Goal: Contribute content: Contribute content

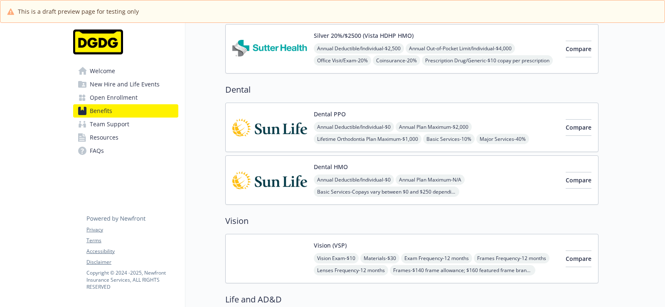
scroll to position [526, 0]
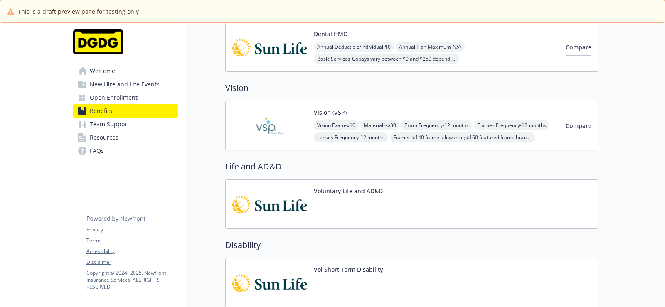
click at [464, 124] on span "Exam Frequency - 12 months" at bounding box center [436, 125] width 71 height 10
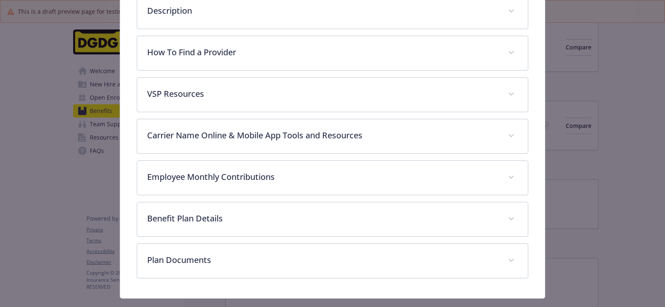
scroll to position [290, 0]
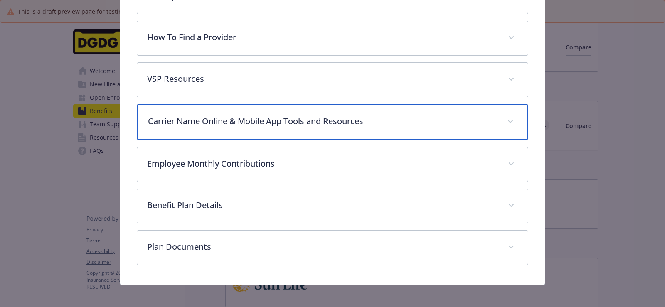
click at [347, 130] on div "Carrier Name Online & Mobile App Tools and Resources" at bounding box center [332, 122] width 391 height 36
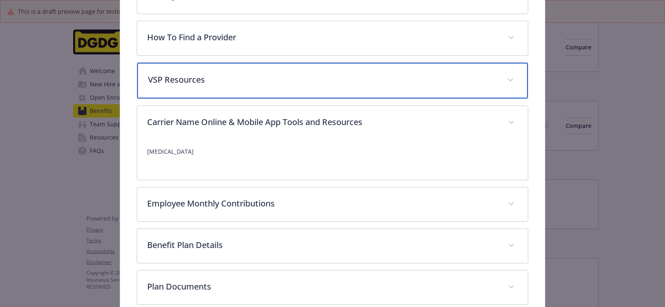
click at [315, 82] on p "VSP Resources" at bounding box center [322, 80] width 349 height 12
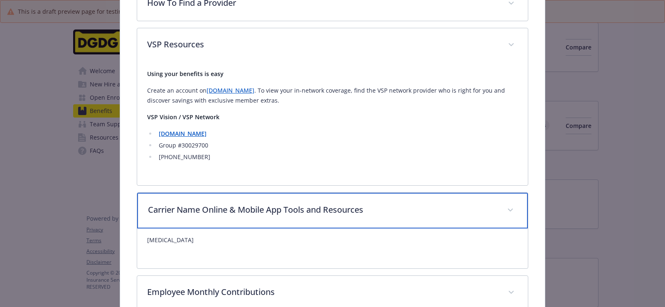
click at [349, 217] on div "Carrier Name Online & Mobile App Tools and Resources" at bounding box center [332, 211] width 391 height 36
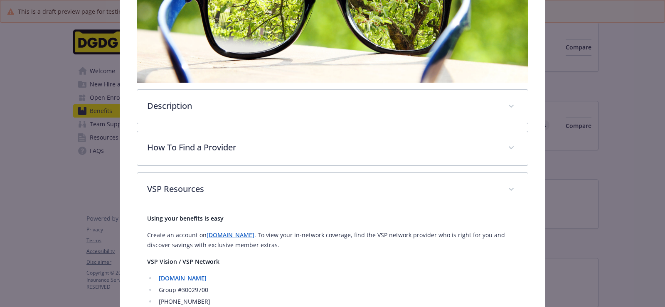
scroll to position [171, 0]
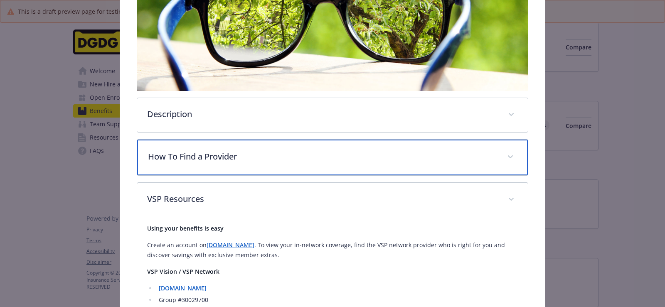
click at [326, 162] on div "How To Find a Provider" at bounding box center [332, 158] width 391 height 36
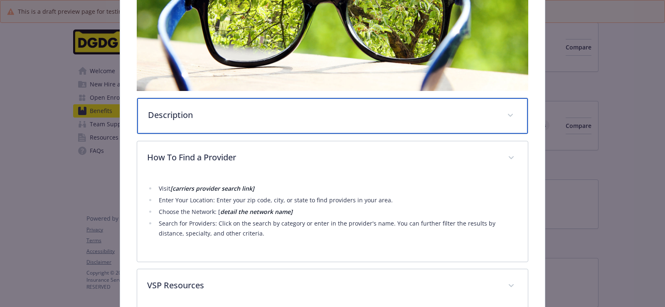
click at [305, 129] on div "Description" at bounding box center [332, 116] width 391 height 36
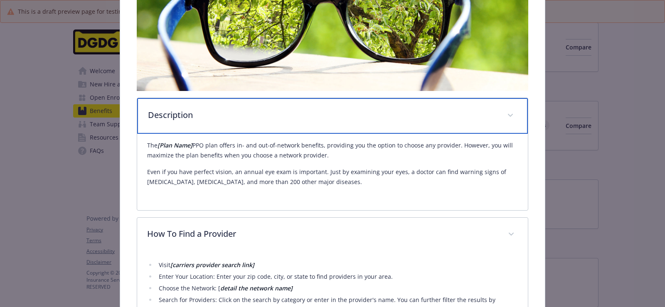
scroll to position [0, 0]
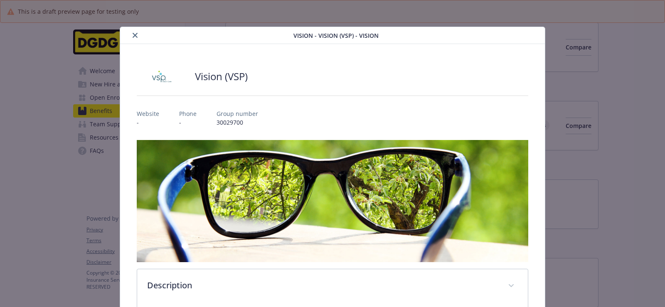
click at [134, 33] on icon "close" at bounding box center [135, 35] width 5 height 5
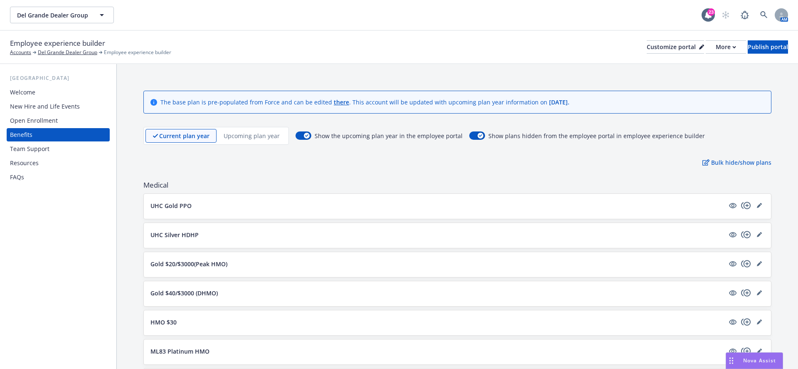
scroll to position [349, 0]
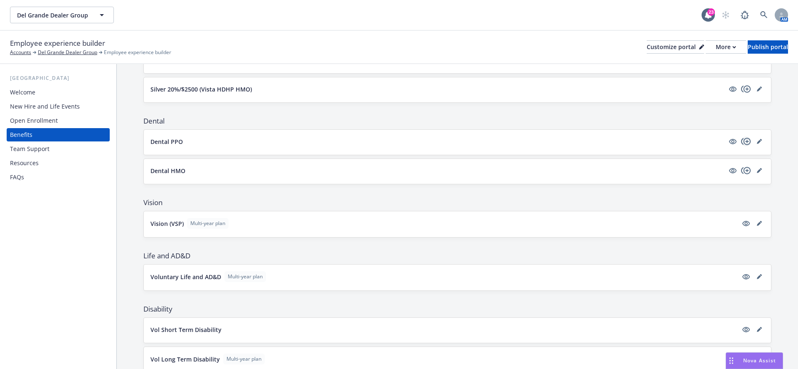
click at [747, 141] on icon "copyPlus" at bounding box center [746, 141] width 10 height 7
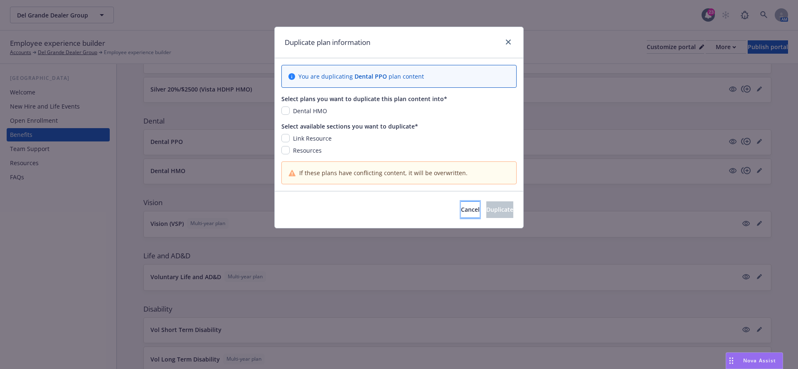
click at [461, 206] on span "Cancel" at bounding box center [470, 209] width 19 height 8
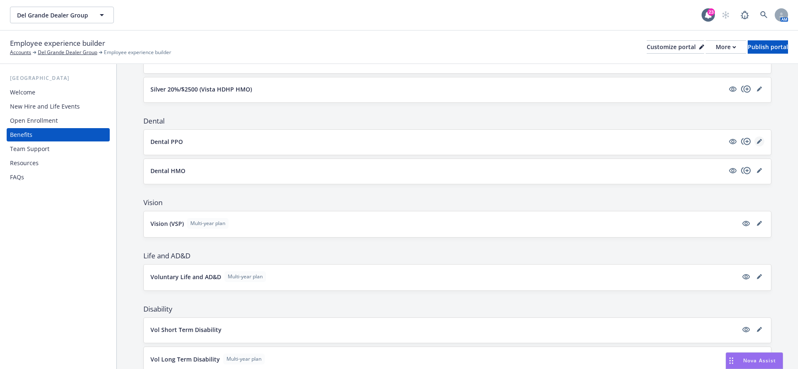
click at [758, 136] on link "editPencil" at bounding box center [760, 141] width 10 height 10
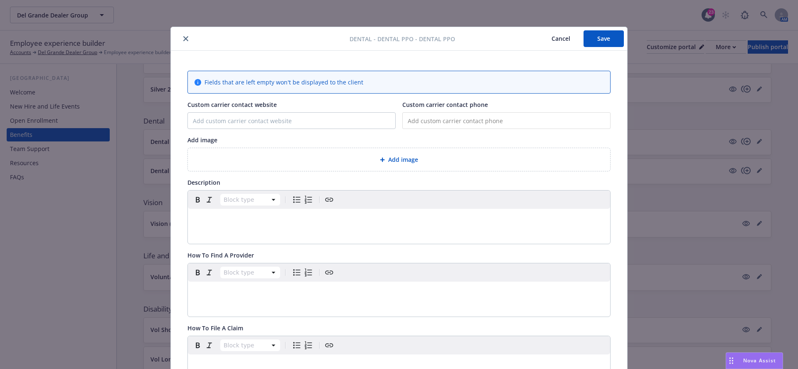
scroll to position [25, 0]
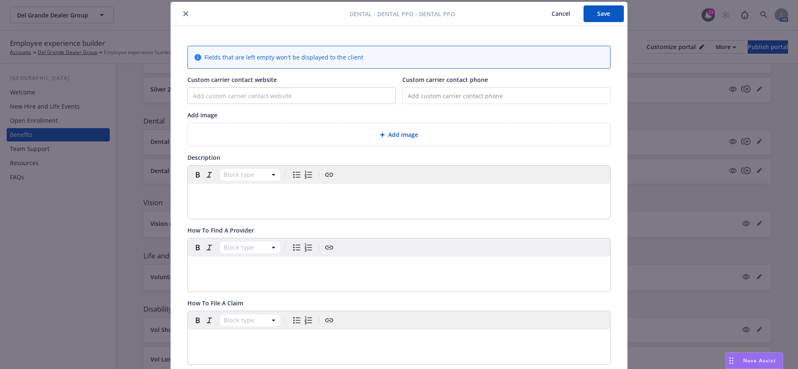
click at [388, 134] on div at bounding box center [384, 134] width 8 height 5
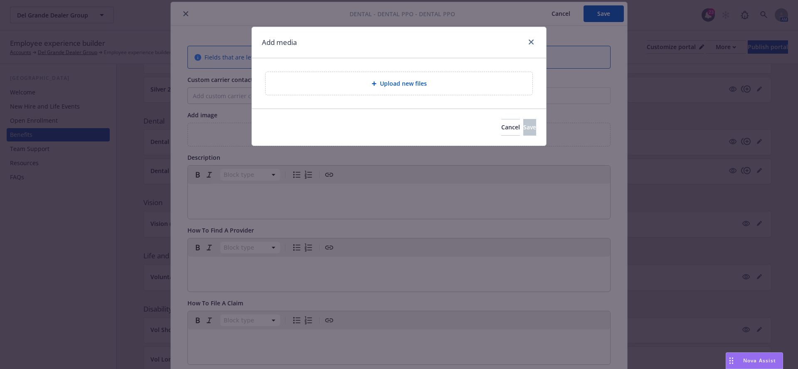
click at [385, 84] on span "Upload new files" at bounding box center [403, 83] width 47 height 9
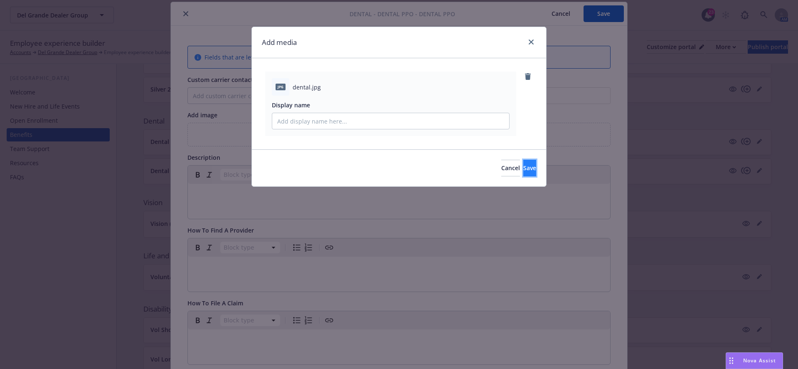
click at [526, 168] on button "Save" at bounding box center [530, 168] width 13 height 17
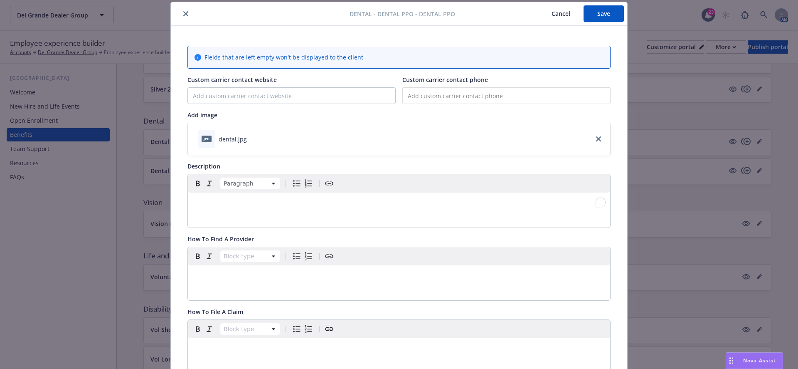
click at [241, 195] on div "To enrich screen reader interactions, please activate Accessibility in Grammarl…" at bounding box center [399, 203] width 422 height 20
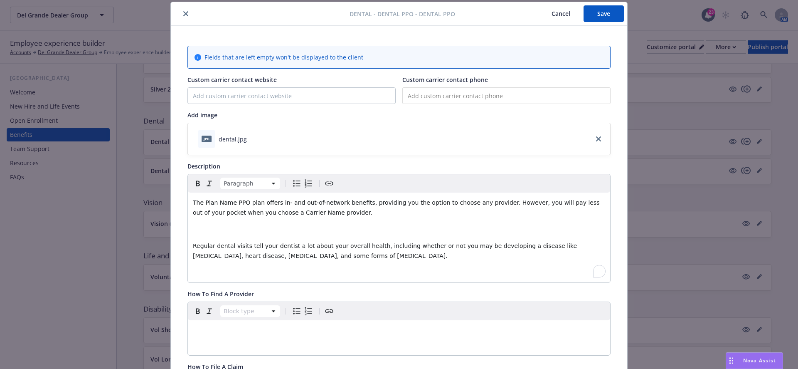
click at [209, 237] on div "The Plan Name PPO plan offers in- and out-of-network benefits, providing you th…" at bounding box center [399, 238] width 422 height 90
click at [210, 232] on p "To enrich screen reader interactions, please activate Accessibility in Grammarl…" at bounding box center [399, 229] width 412 height 10
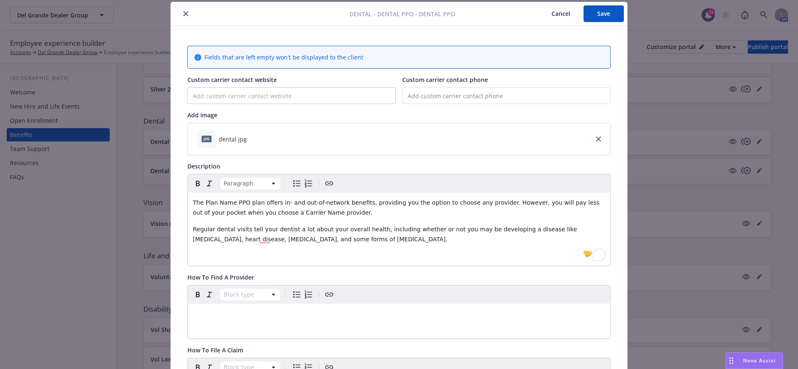
click at [209, 264] on div "The Plan Name PPO plan offers in- and out-of-network benefits, providing you th…" at bounding box center [399, 229] width 422 height 73
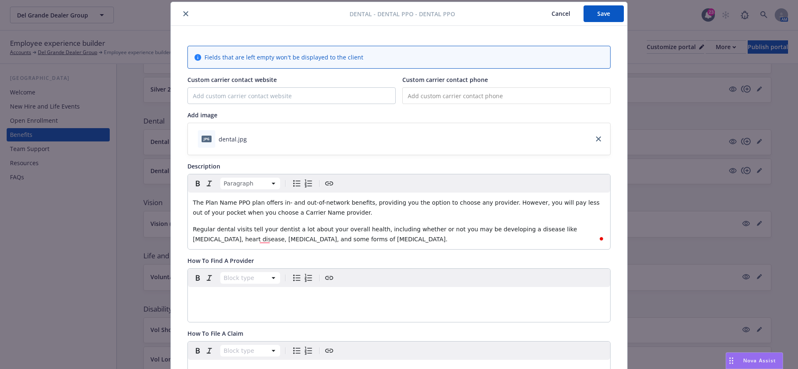
click at [234, 199] on span "The Plan Name PPO plan offers in- and out-of-network benefits, providing you th…" at bounding box center [397, 207] width 409 height 17
click at [203, 201] on span "The Plan Name] PPO plan offers in- and out-of-network benefits, providing you t…" at bounding box center [398, 207] width 411 height 17
click at [207, 202] on span "The[ Plan Name] PPO plan offers in- and out-of-network benefits, providing you …" at bounding box center [399, 207] width 413 height 17
drag, startPoint x: 238, startPoint y: 203, endPoint x: 205, endPoint y: 203, distance: 33.7
click at [205, 203] on span "The [Plan Name] PPO plan offers in- and out-of-network benefits, providing you …" at bounding box center [399, 207] width 413 height 17
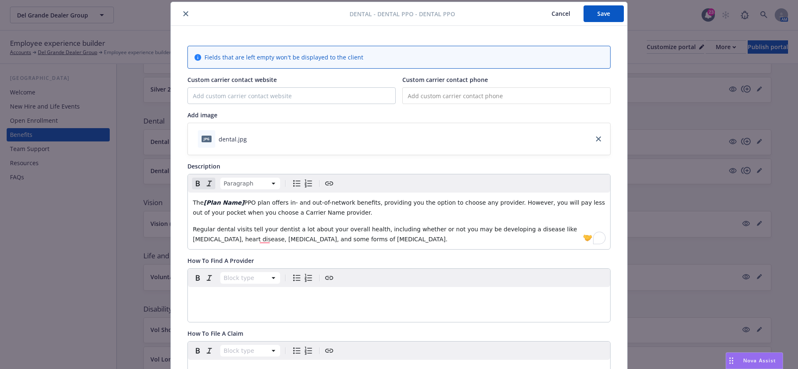
click at [264, 214] on span "PPO plan offers in- and out-of-network benefits, providing you the option to ch…" at bounding box center [400, 207] width 414 height 17
click at [268, 214] on span "PPO plan offers in- and out-of-network benefits, providing you the option to ch…" at bounding box center [400, 207] width 414 height 17
click at [268, 213] on span "PPO plan offers in- and out-of-network benefits, providing you the option to ch…" at bounding box center [400, 207] width 414 height 17
click at [267, 213] on span "PPO plan offers in- and out-of-network benefits, providing you the option to ch…" at bounding box center [400, 207] width 414 height 17
click at [303, 211] on span "PPO plan offers in- and out-of-network benefits, providing you the option to ch…" at bounding box center [400, 207] width 414 height 17
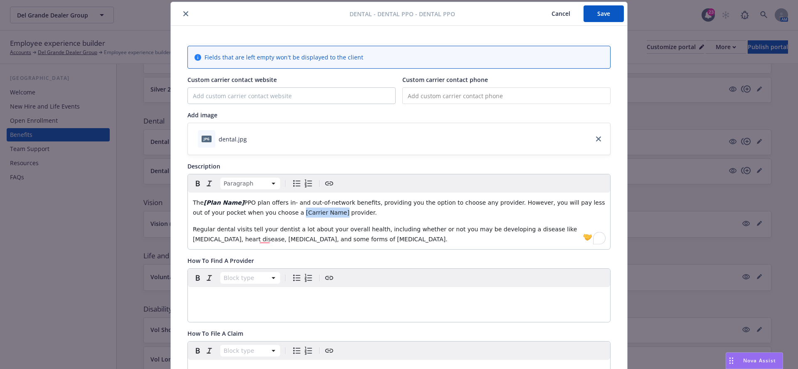
drag, startPoint x: 305, startPoint y: 212, endPoint x: 265, endPoint y: 214, distance: 39.9
click at [265, 214] on span "PPO plan offers in- and out-of-network benefits, providing you the option to ch…" at bounding box center [400, 207] width 414 height 17
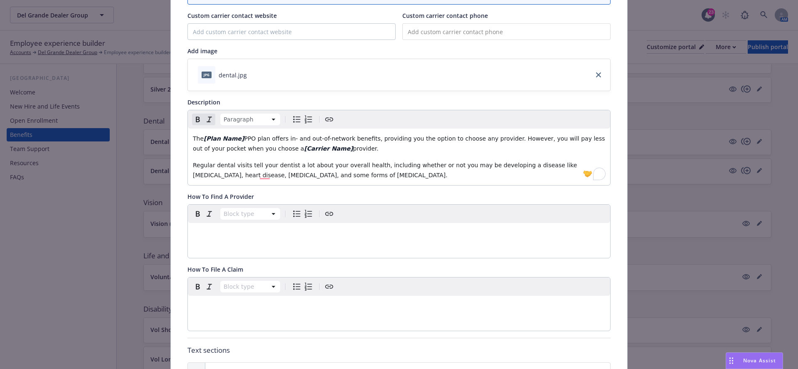
click at [248, 218] on div "Block type" at bounding box center [399, 214] width 422 height 18
click at [229, 232] on p "To enrich screen reader interactions, please activate Accessibility in Grammarl…" at bounding box center [399, 233] width 412 height 10
paste div "To enrich screen reader interactions, please activate Accessibility in Grammarl…"
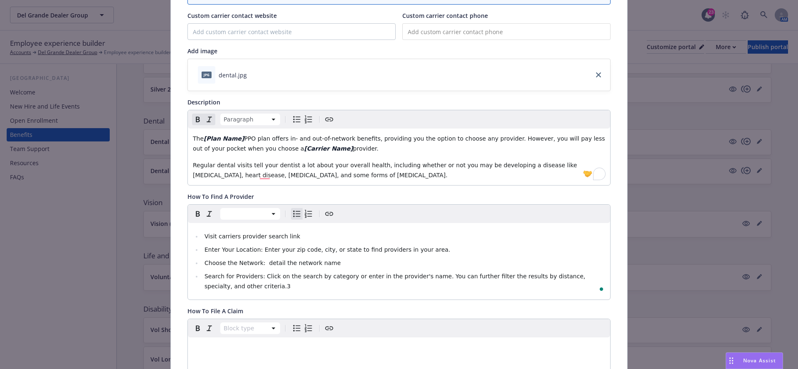
click at [293, 235] on li "Visit carriers provider search link" at bounding box center [403, 236] width 403 height 10
click at [217, 237] on span "Visit carriers provider search link" at bounding box center [253, 236] width 96 height 7
click at [296, 231] on li "Visit [carriers provider search link" at bounding box center [403, 236] width 403 height 10
click at [294, 232] on li "Visit [carriers provider search link" at bounding box center [403, 236] width 403 height 10
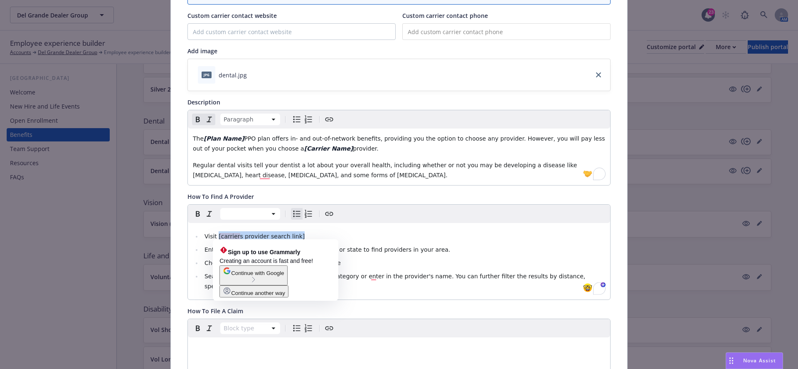
drag, startPoint x: 306, startPoint y: 232, endPoint x: 218, endPoint y: 233, distance: 87.3
click at [218, 233] on li "Visit [carriers provider search link]" at bounding box center [403, 236] width 403 height 10
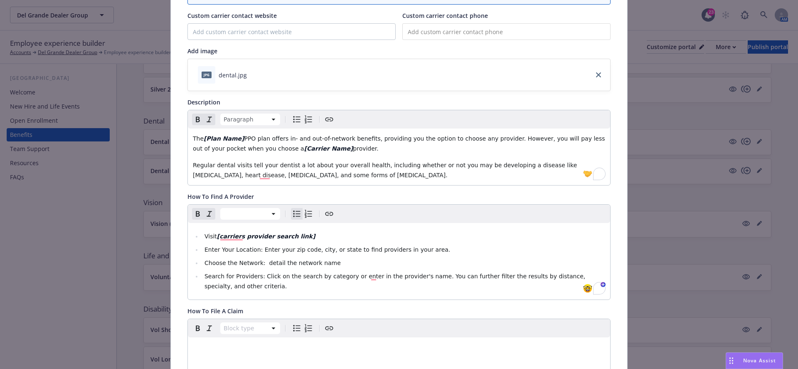
click at [279, 261] on span "Choose the Network: detail the network name" at bounding box center [273, 262] width 136 height 7
click at [265, 261] on span "Choose the Network: detail the network name" at bounding box center [273, 262] width 136 height 7
click at [316, 264] on li "Choose the Network: detail the network name" at bounding box center [403, 263] width 403 height 10
click at [266, 264] on span "Choose the Network: detail the network name" at bounding box center [273, 262] width 136 height 7
click at [264, 262] on span "Choose the Network: detail the network name" at bounding box center [273, 262] width 136 height 7
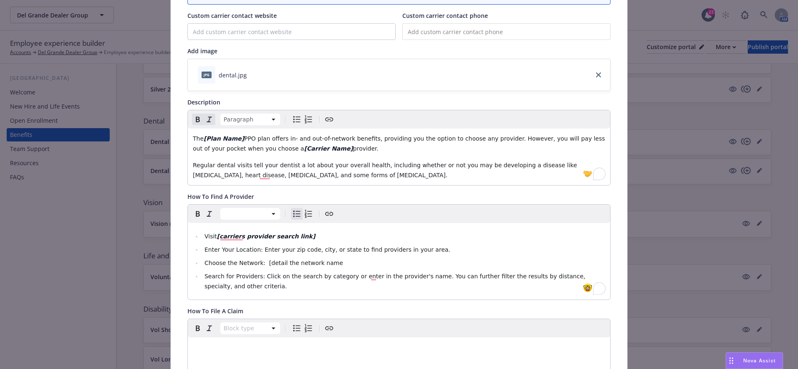
click at [335, 254] on ul "Visit [carriers provider search link] Enter Your Location: Enter your zip code,…" at bounding box center [399, 261] width 412 height 60
click at [332, 258] on li "Choose the Network: [detail the network name" at bounding box center [403, 263] width 403 height 10
click at [331, 261] on span "Choose the Network: [detail the network name" at bounding box center [274, 262] width 138 height 7
drag, startPoint x: 344, startPoint y: 261, endPoint x: 264, endPoint y: 261, distance: 79.8
click at [264, 261] on li "Choose the Network: [detail the network name]" at bounding box center [403, 263] width 403 height 10
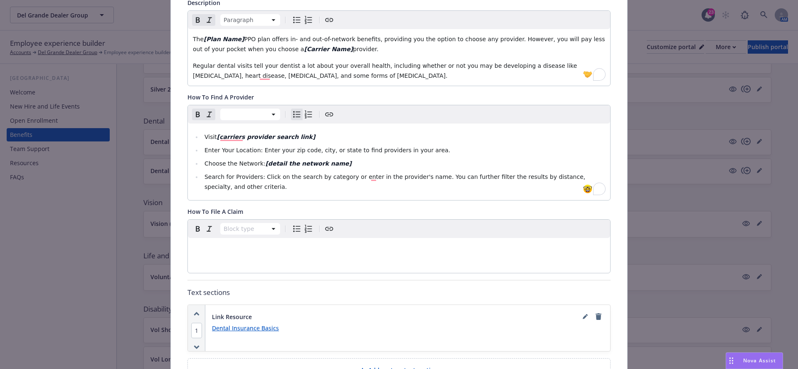
scroll to position [341, 0]
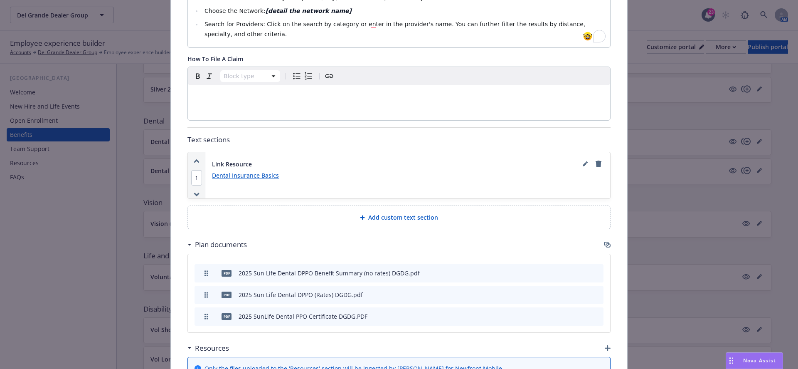
click at [341, 213] on div "Add custom text section" at bounding box center [399, 217] width 409 height 10
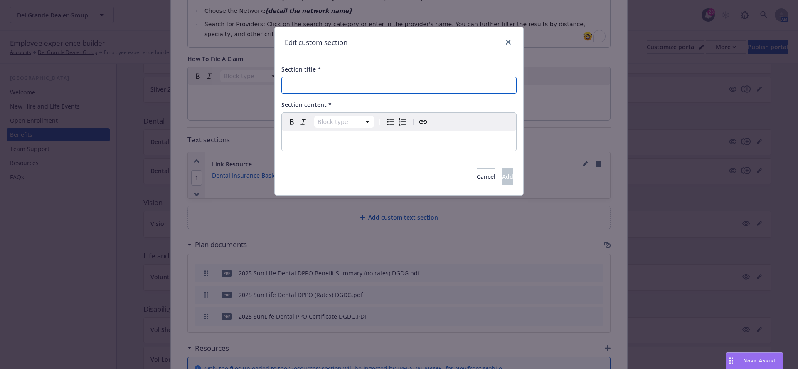
click at [311, 84] on input "Section title *" at bounding box center [399, 85] width 235 height 17
paste input "Carrier Name Online & Mobile App Tools and Resources"
type input "Carrier Name Online & Mobile App Tools and Resources"
select select "paragraph"
click at [290, 137] on p "editable markdown" at bounding box center [399, 141] width 225 height 10
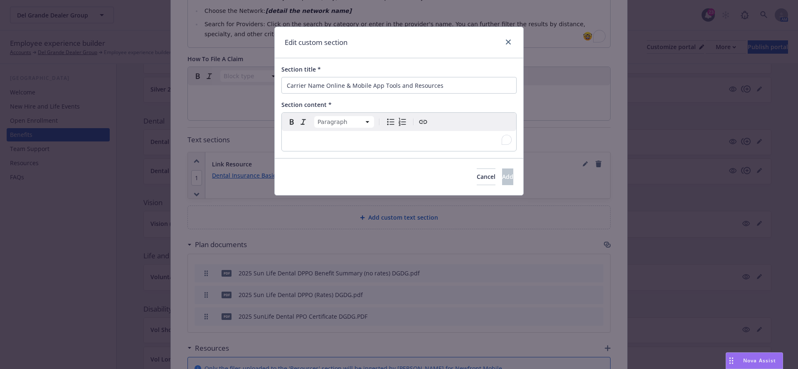
click at [307, 136] on p "To enrich screen reader interactions, please activate Accessibility in Grammarl…" at bounding box center [399, 141] width 225 height 10
click at [489, 185] on div "Cancel Add" at bounding box center [399, 176] width 249 height 37
click at [502, 184] on button "Add" at bounding box center [507, 176] width 11 height 17
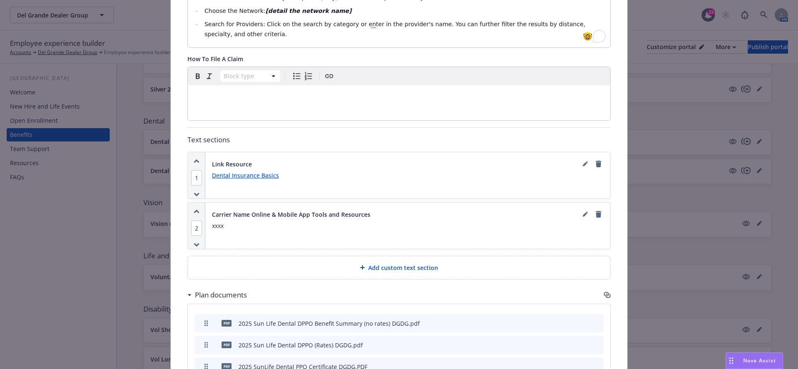
scroll to position [0, 0]
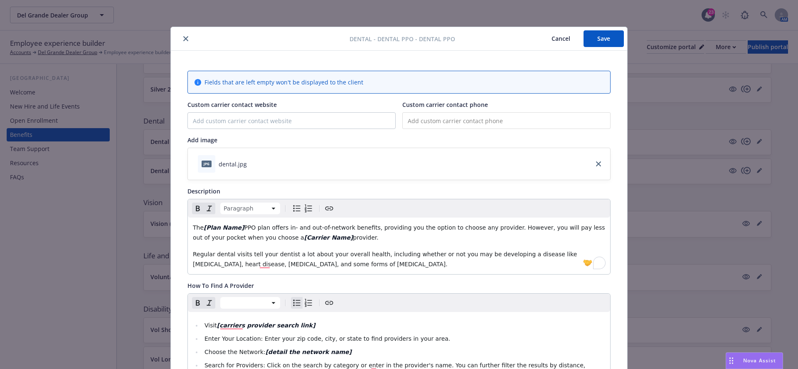
click at [594, 48] on div "Dental - Dental PPO - Dental PPO Cancel Save" at bounding box center [399, 39] width 457 height 24
click at [597, 41] on button "Save" at bounding box center [604, 38] width 40 height 17
click at [556, 38] on button "Cancel" at bounding box center [560, 38] width 45 height 17
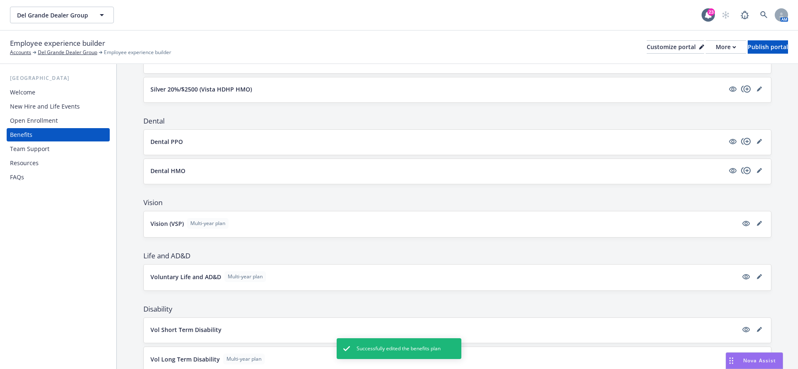
click at [745, 150] on div "Dental PPO" at bounding box center [457, 142] width 627 height 25
click at [745, 142] on icon "copyPlus" at bounding box center [746, 141] width 10 height 10
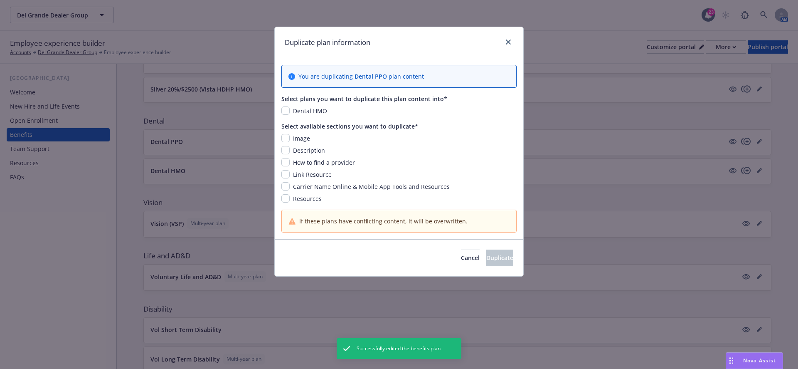
click at [303, 132] on div "Select available sections you want to duplicate* Image Description How to find …" at bounding box center [399, 162] width 235 height 81
click at [288, 140] on input "checkbox" at bounding box center [286, 138] width 8 height 8
checkbox input "true"
click at [286, 106] on input "checkbox" at bounding box center [286, 110] width 8 height 8
checkbox input "true"
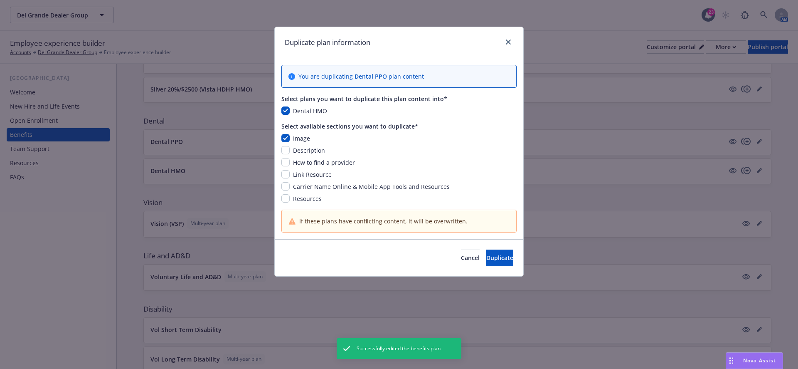
click at [311, 159] on span "How to find a provider" at bounding box center [324, 162] width 62 height 8
click at [285, 164] on input "checkbox" at bounding box center [286, 162] width 8 height 8
checkbox input "true"
click at [286, 183] on input "checkbox" at bounding box center [286, 186] width 8 height 8
checkbox input "true"
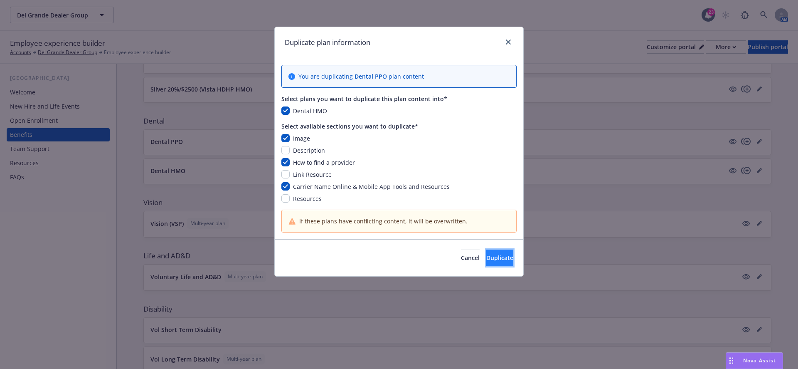
click at [487, 260] on span "Duplicate" at bounding box center [500, 258] width 27 height 8
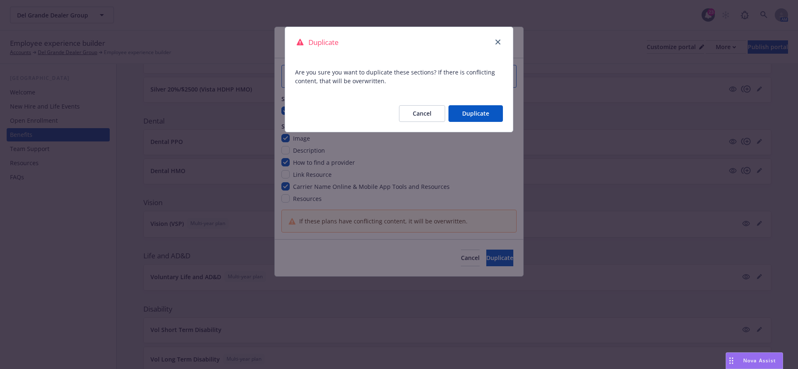
click at [484, 110] on button "Duplicate" at bounding box center [476, 113] width 54 height 17
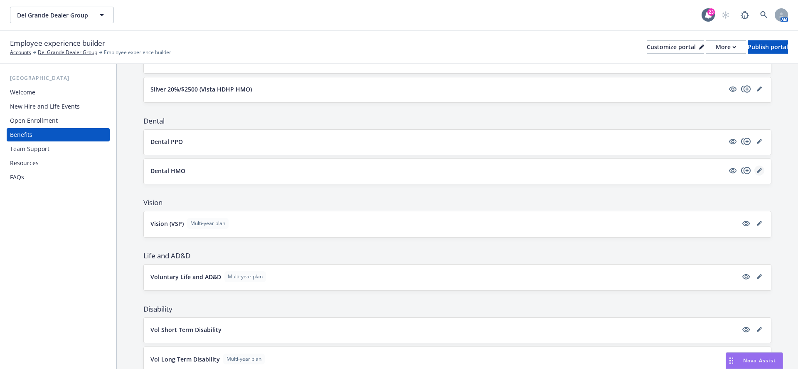
click at [761, 169] on icon "editPencil" at bounding box center [759, 171] width 4 height 4
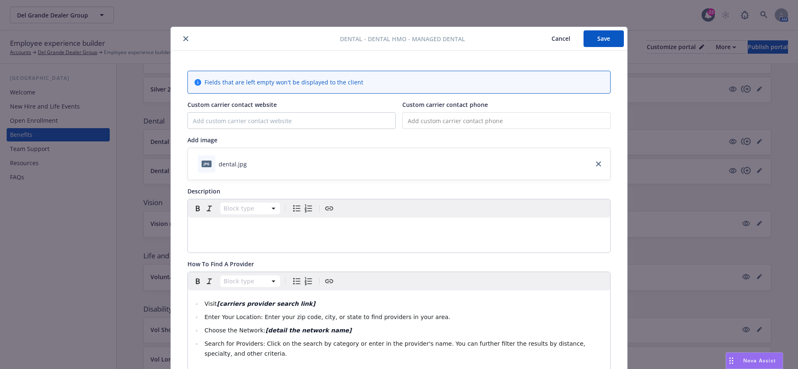
scroll to position [25, 0]
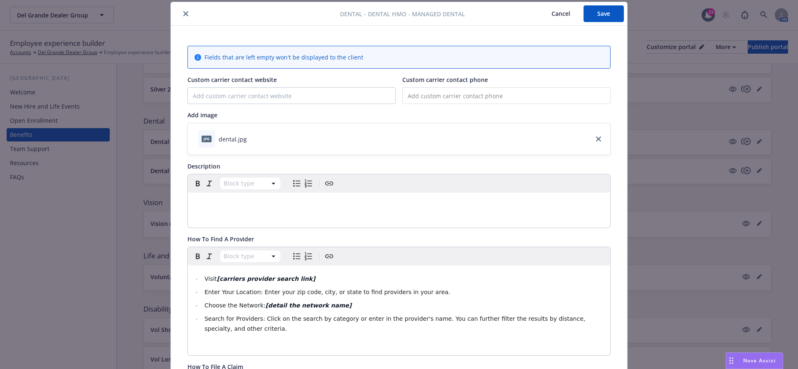
click at [226, 193] on div "editable markdown" at bounding box center [399, 203] width 422 height 20
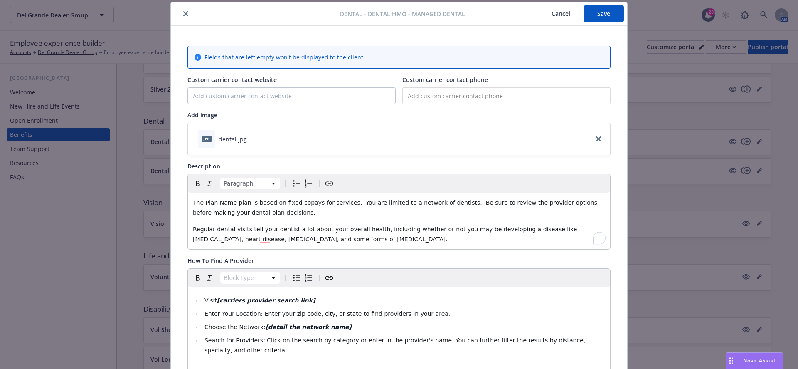
click at [206, 201] on span "The Plan Name plan is based on fixed copays for services. You are limited to a …" at bounding box center [396, 207] width 406 height 17
click at [246, 203] on span "The [Plan Name plan is based on fixed copays for services. You are limited to a…" at bounding box center [397, 207] width 409 height 17
click at [234, 202] on span "The [Plan Name plan is based on fixed copays for services. You are limited to a…" at bounding box center [397, 207] width 409 height 17
drag, startPoint x: 239, startPoint y: 201, endPoint x: 212, endPoint y: 200, distance: 27.0
click at [212, 200] on span "The [Plan Name] plan is based on fixed copays for services. You are limited to …" at bounding box center [398, 207] width 411 height 17
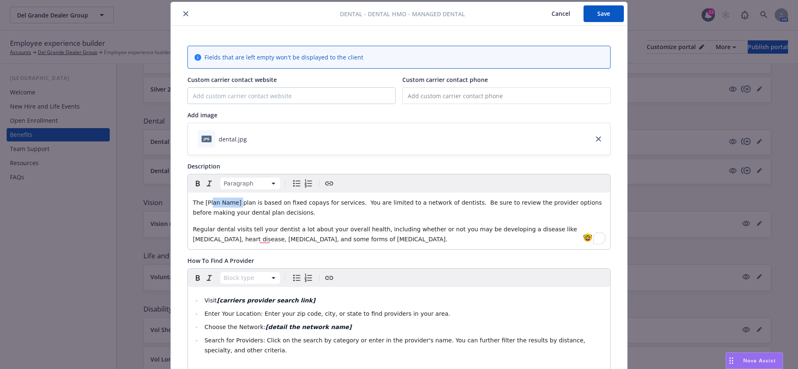
click at [231, 200] on span "The [Plan Name] plan is based on fixed copays for services. You are limited to …" at bounding box center [398, 207] width 411 height 17
drag, startPoint x: 238, startPoint y: 203, endPoint x: 205, endPoint y: 202, distance: 33.7
click at [205, 202] on span "The [Plan Name] plan is based on fixed copays for services. You are limited to …" at bounding box center [398, 207] width 411 height 17
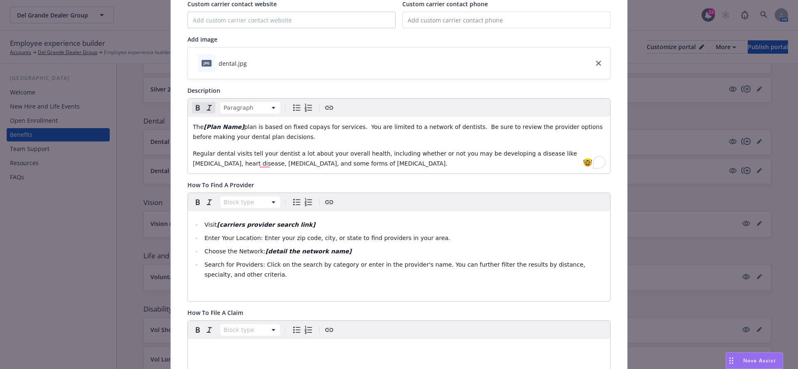
scroll to position [0, 0]
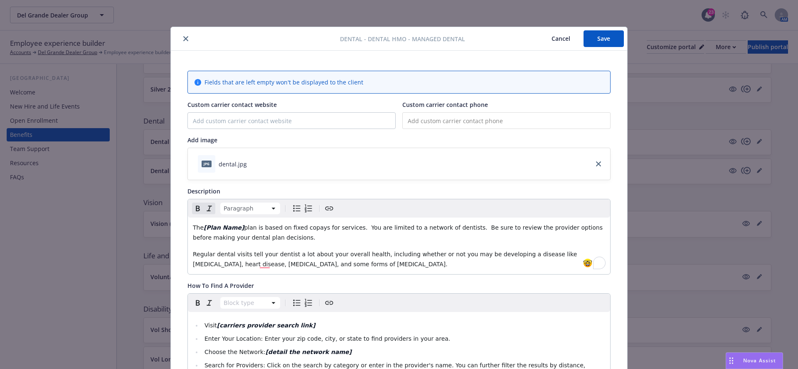
click at [591, 40] on button "Save" at bounding box center [604, 38] width 40 height 17
click at [618, 39] on button "Save" at bounding box center [604, 38] width 40 height 17
click at [564, 37] on button "Cancel" at bounding box center [560, 38] width 45 height 17
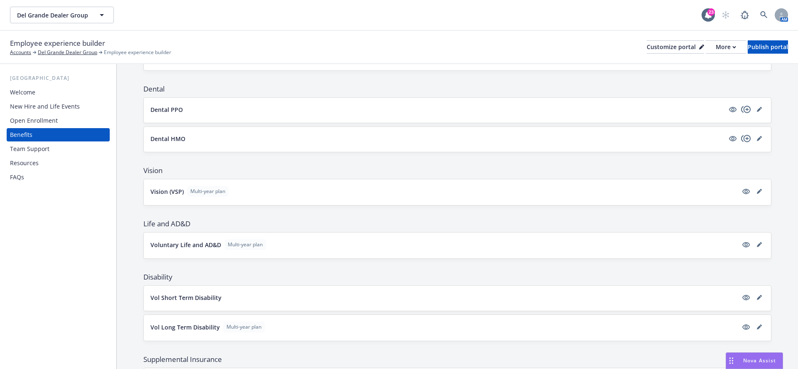
scroll to position [391, 0]
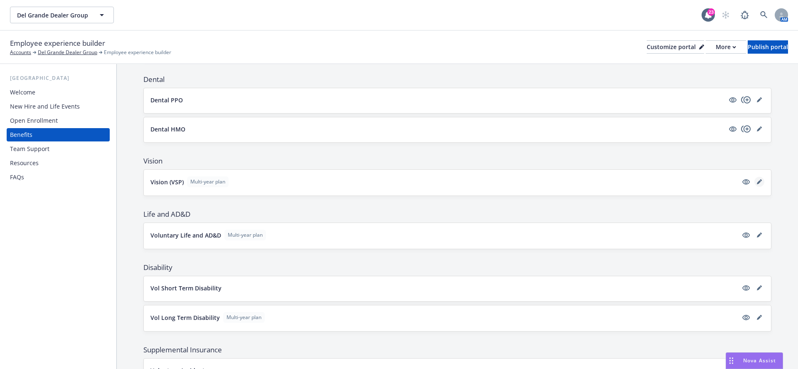
click at [758, 177] on link "editPencil" at bounding box center [760, 182] width 10 height 10
click at [758, 179] on icon "editPencil" at bounding box center [759, 181] width 5 height 5
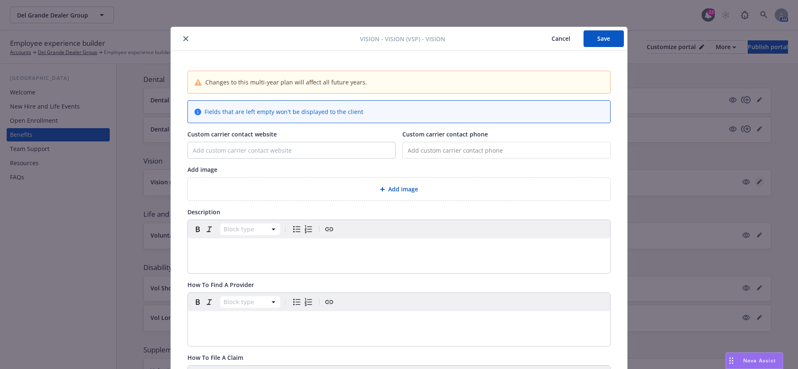
scroll to position [25, 0]
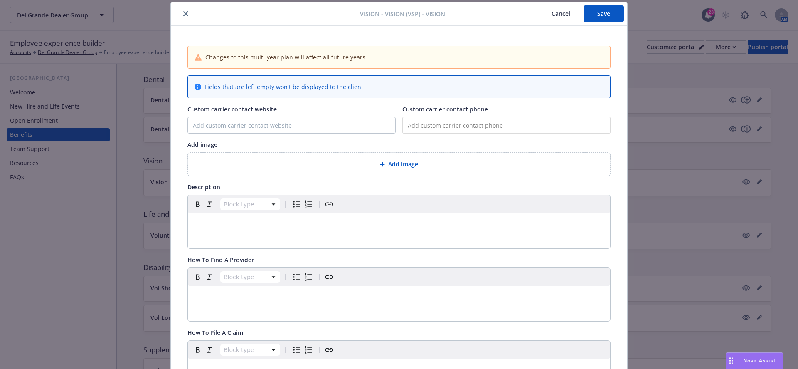
click at [337, 159] on div "Add image" at bounding box center [399, 164] width 409 height 10
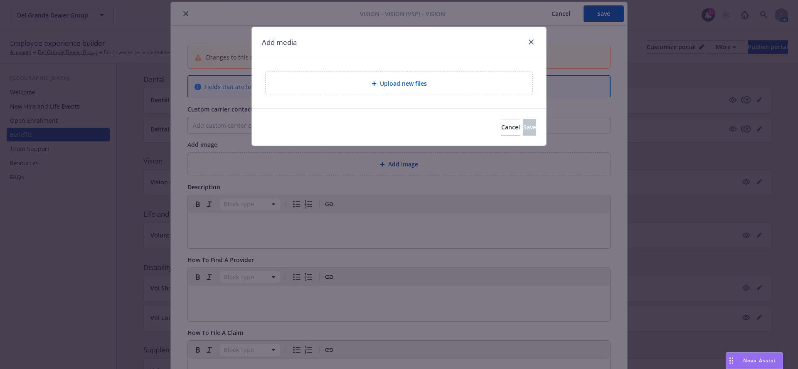
click at [360, 79] on div "Upload new files" at bounding box center [399, 84] width 254 height 10
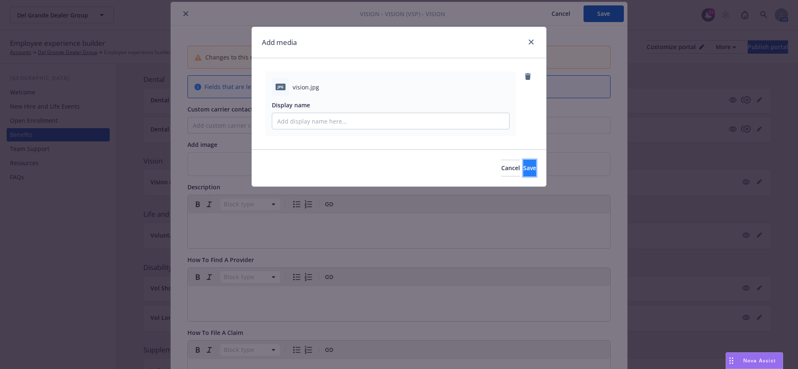
click at [524, 171] on button "Save" at bounding box center [530, 168] width 13 height 17
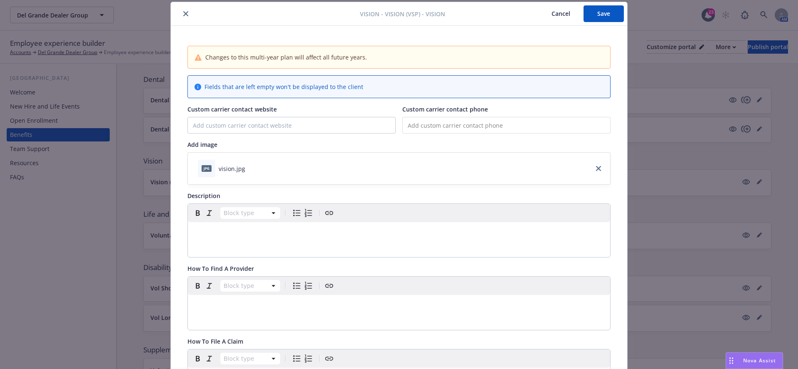
click at [257, 165] on div "jpg vision.jpg" at bounding box center [399, 169] width 422 height 32
click at [231, 227] on p "To enrich screen reader interactions, please activate Accessibility in Grammarl…" at bounding box center [399, 232] width 412 height 10
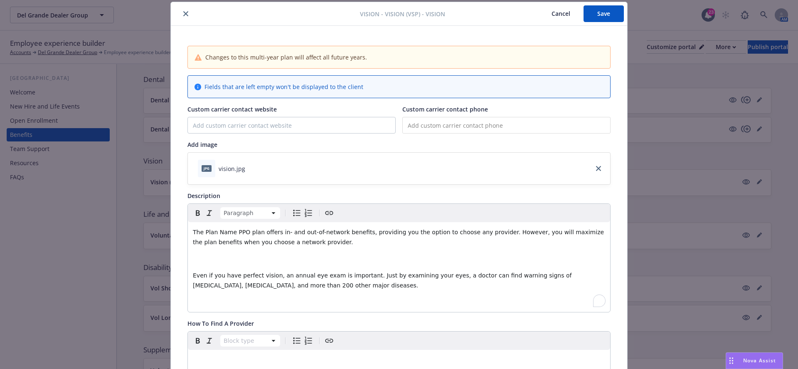
click at [199, 267] on div "The Plan Name PPO plan offers in- and out-of-network benefits, providing you th…" at bounding box center [399, 267] width 422 height 90
click at [206, 254] on p "To enrich screen reader interactions, please activate Accessibility in Grammarl…" at bounding box center [399, 259] width 412 height 10
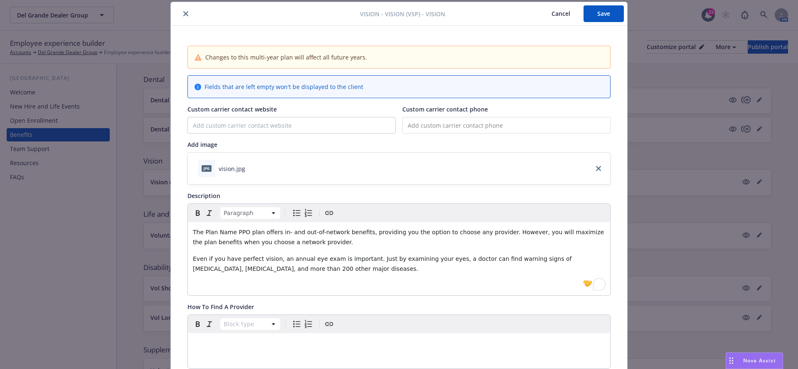
click at [198, 292] on div "The Plan Name PPO plan offers in- and out-of-network benefits, providing you th…" at bounding box center [399, 258] width 422 height 73
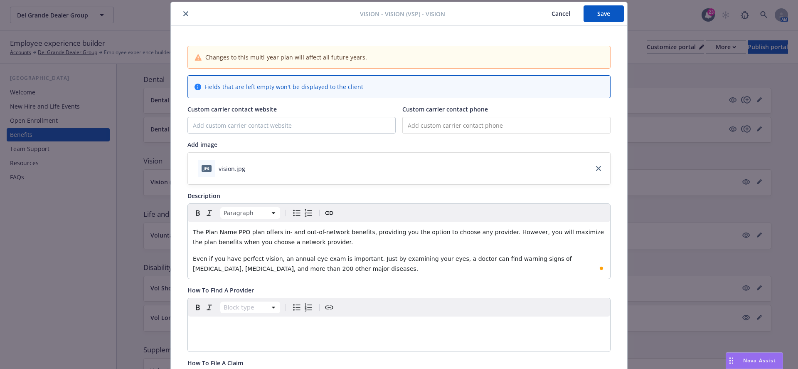
click at [205, 232] on span "The Plan Name PPO plan offers in- and out-of-network benefits, providing you th…" at bounding box center [399, 237] width 413 height 17
click at [235, 232] on span "The [Plan Name PPO plan offers in- and out-of-network benefits, providing you t…" at bounding box center [385, 237] width 385 height 17
drag, startPoint x: 238, startPoint y: 232, endPoint x: 204, endPoint y: 232, distance: 33.7
click at [204, 232] on span "The [Plan Name] PPO plan offers in- and out-of-network benefits, providing you …" at bounding box center [387, 237] width 388 height 17
click at [220, 331] on div "To enrich screen reader interactions, please activate Accessibility in Grammarl…" at bounding box center [399, 326] width 422 height 20
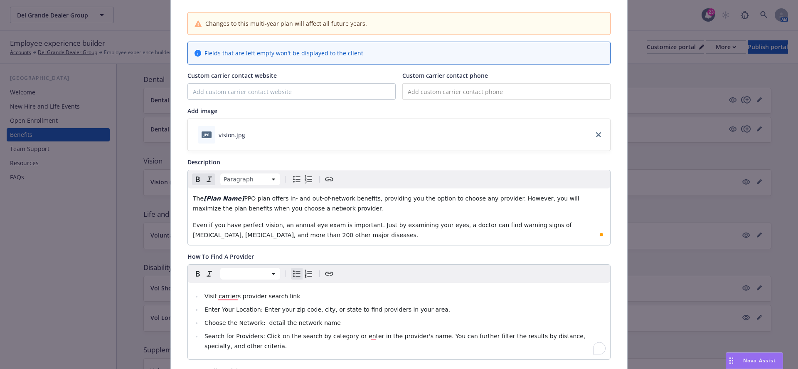
scroll to position [62, 0]
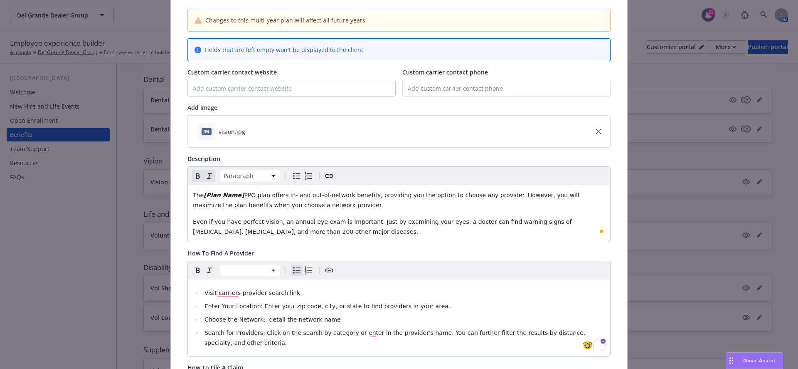
click at [216, 295] on li "Visit carriers provider search link" at bounding box center [403, 293] width 403 height 10
click at [217, 293] on span "Visit carriers provider search link" at bounding box center [253, 292] width 96 height 7
click at [304, 288] on li "Visit [carriers provider search link" at bounding box center [403, 293] width 403 height 10
drag, startPoint x: 312, startPoint y: 288, endPoint x: 218, endPoint y: 289, distance: 93.6
click at [218, 289] on li "Visit [carriers provider search link]" at bounding box center [403, 293] width 403 height 10
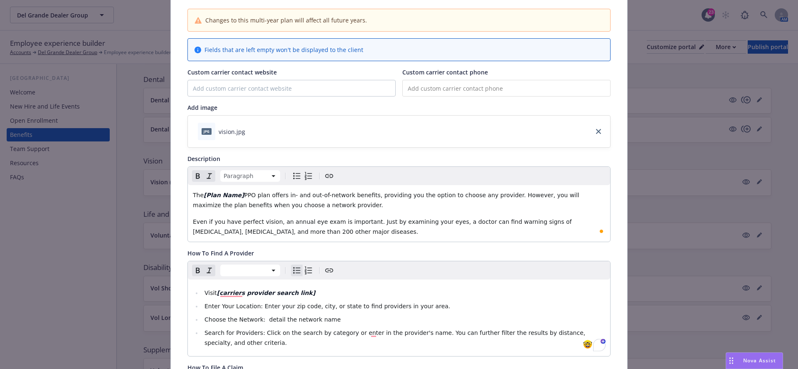
click at [266, 316] on span "Choose the Network: detail the network name" at bounding box center [273, 319] width 136 height 7
click at [262, 316] on span "Choose the Network: detail the network name" at bounding box center [273, 319] width 136 height 7
click at [264, 317] on span "Choose the Network: detail the network name" at bounding box center [273, 319] width 136 height 7
click at [335, 320] on li "Choose the Network: [detail the network name" at bounding box center [403, 319] width 403 height 10
click at [330, 320] on span "Choose the Network: [detail the network name" at bounding box center [274, 319] width 138 height 7
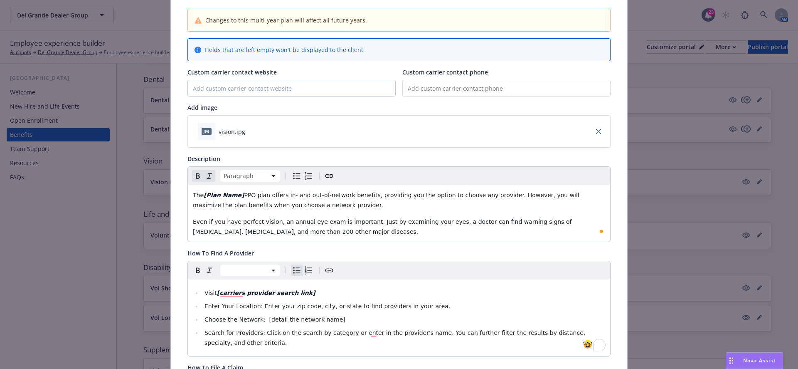
drag, startPoint x: 335, startPoint y: 319, endPoint x: 266, endPoint y: 317, distance: 69.1
click at [266, 317] on li "Choose the Network: [detail the network name]" at bounding box center [403, 319] width 403 height 10
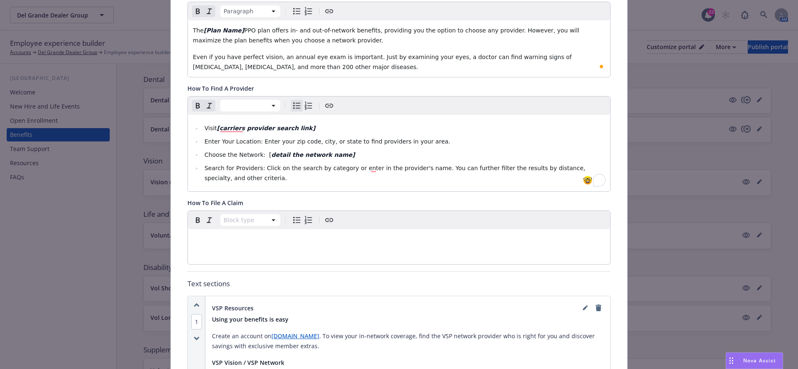
scroll to position [388, 0]
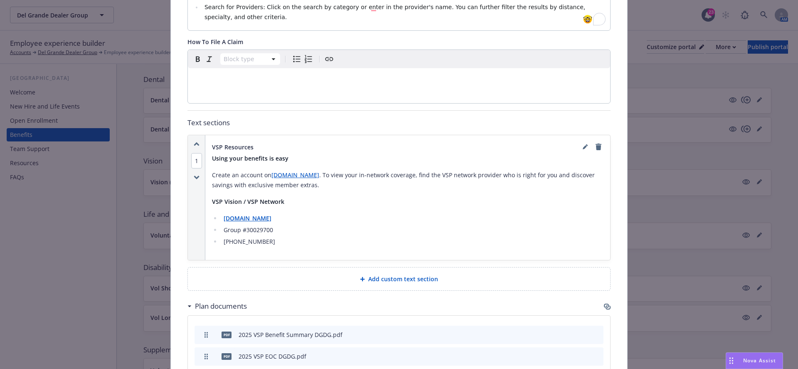
click at [295, 286] on div "Add custom text section" at bounding box center [399, 278] width 422 height 23
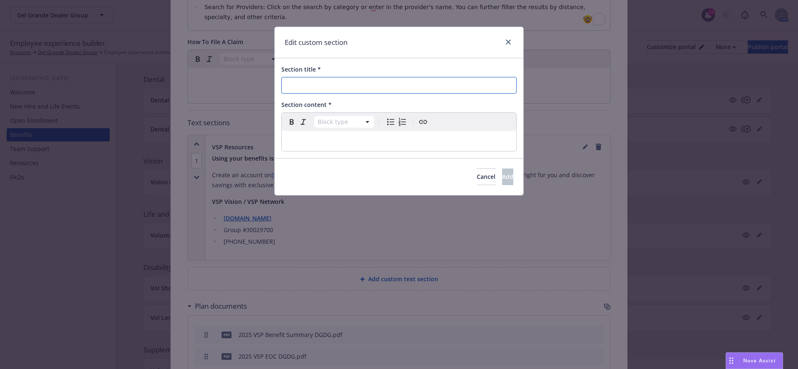
drag, startPoint x: 298, startPoint y: 83, endPoint x: 297, endPoint y: 111, distance: 28.3
click at [299, 83] on input "Section title *" at bounding box center [399, 85] width 235 height 17
paste input ": Carrier Name Online & Mobile App Tools and Resources"
type input ": Carrier Name Online & Mobile App Tools and Resources"
select select "paragraph"
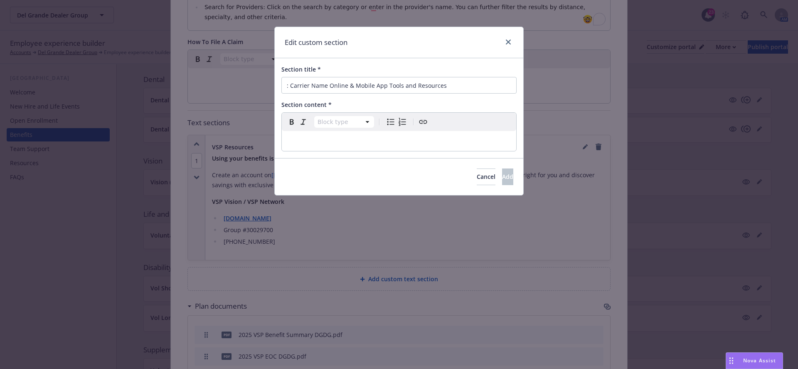
click at [296, 138] on p "editable markdown" at bounding box center [399, 141] width 225 height 10
click at [291, 83] on input ": Carrier Name Online & Mobile App Tools and Resources" at bounding box center [399, 85] width 235 height 17
click at [290, 83] on input ": Carrier Name Online & Mobile App Tools and Resources" at bounding box center [399, 85] width 235 height 17
drag, startPoint x: 289, startPoint y: 83, endPoint x: 280, endPoint y: 82, distance: 9.2
click at [284, 83] on input ": Carrier Name Online & Mobile App Tools and Resources" at bounding box center [399, 85] width 235 height 17
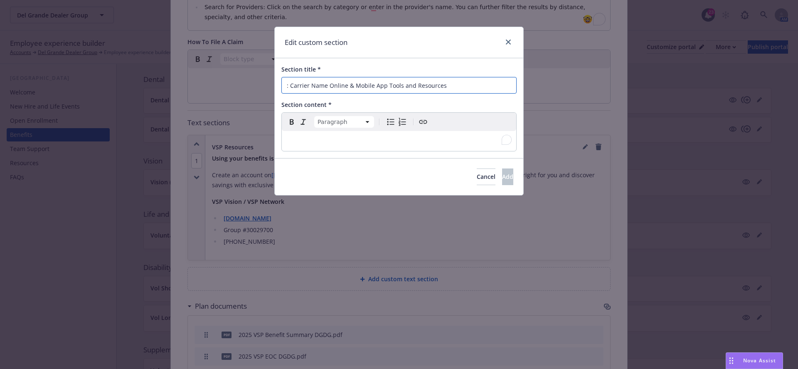
click at [288, 84] on input ": Carrier Name Online & Mobile App Tools and Resources" at bounding box center [399, 85] width 235 height 17
drag, startPoint x: 289, startPoint y: 84, endPoint x: 281, endPoint y: 84, distance: 7.9
click at [283, 84] on input ": Carrier Name Online & Mobile App Tools and Resources" at bounding box center [399, 85] width 235 height 17
type input "Carrier Name Online & Mobile App Tools and Resources"
click at [306, 137] on p "To enrich screen reader interactions, please activate Accessibility in Grammarl…" at bounding box center [399, 141] width 225 height 10
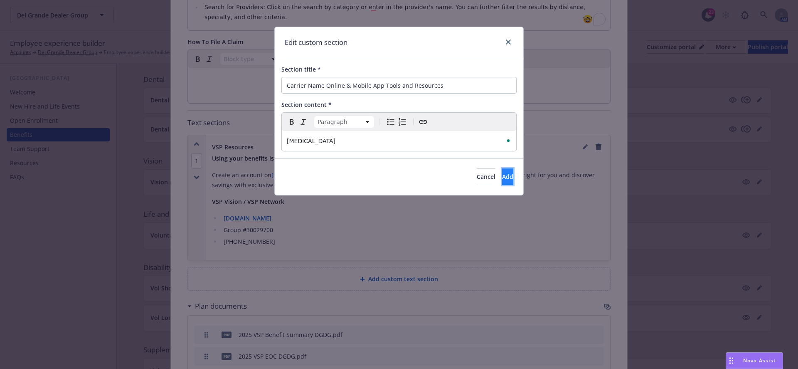
click at [502, 170] on button "Add" at bounding box center [507, 176] width 11 height 17
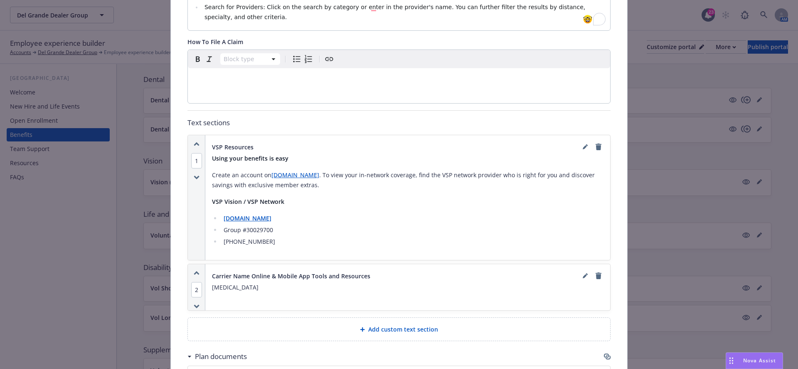
scroll to position [0, 0]
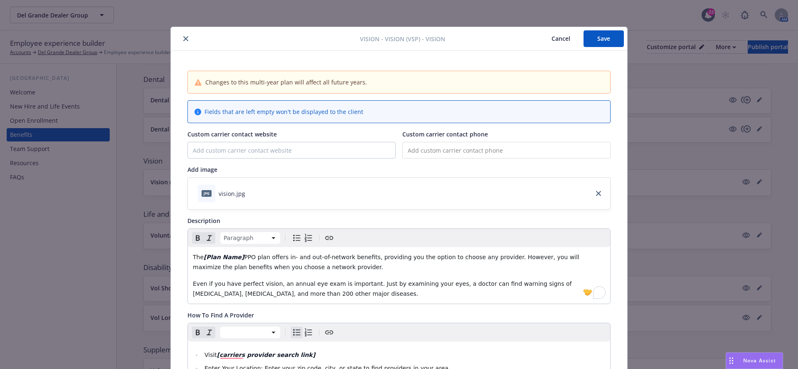
click at [588, 42] on button "Save" at bounding box center [604, 38] width 40 height 17
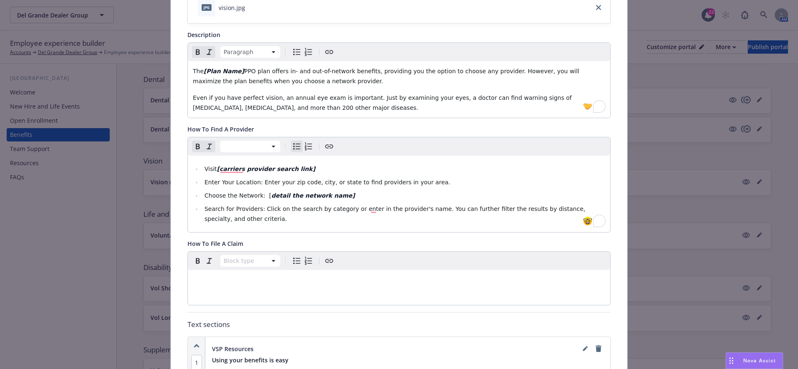
scroll to position [3, 0]
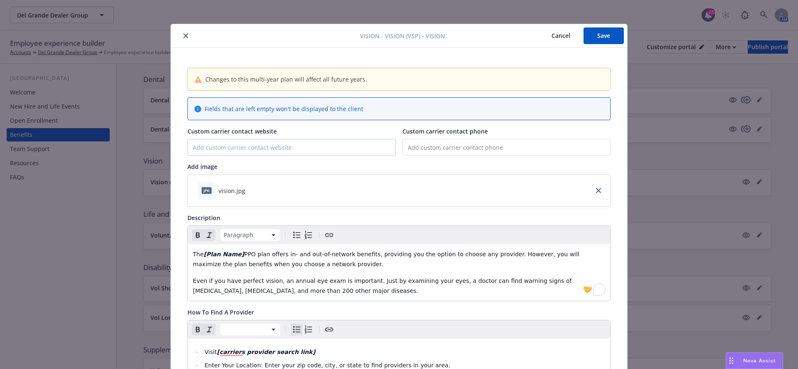
click at [561, 29] on button "Cancel" at bounding box center [560, 35] width 45 height 17
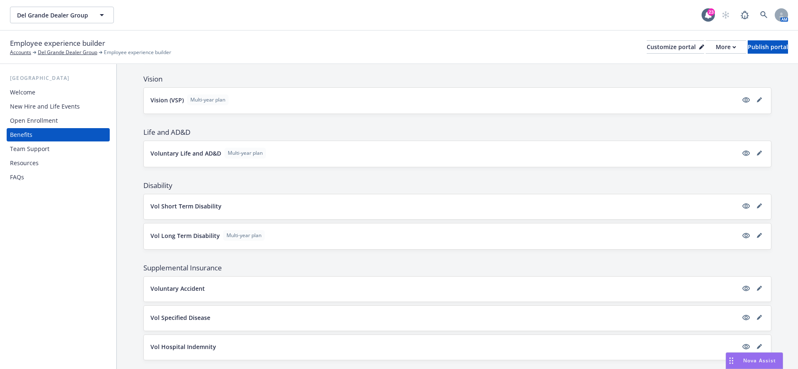
scroll to position [260, 0]
